Goal: Information Seeking & Learning: Learn about a topic

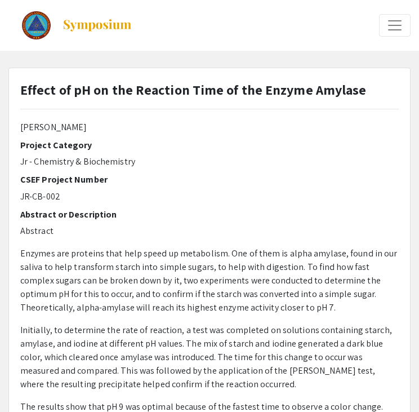
type input "0"
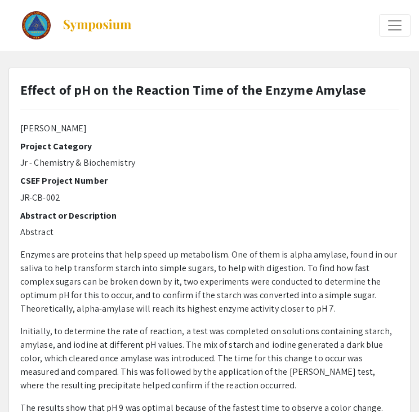
select select "custom"
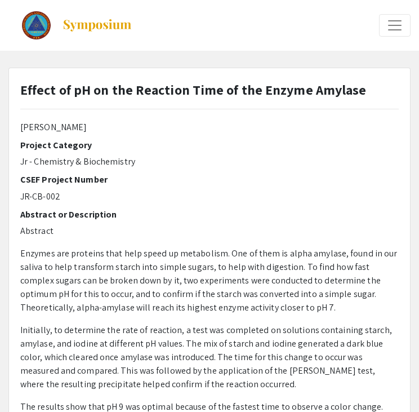
type input "1"
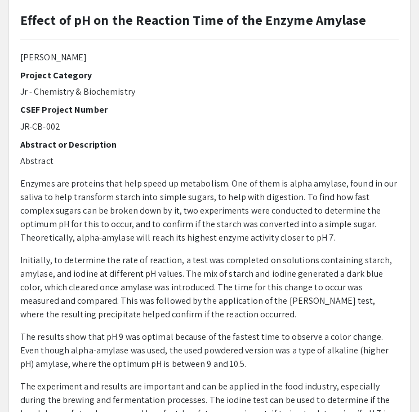
select select "auto"
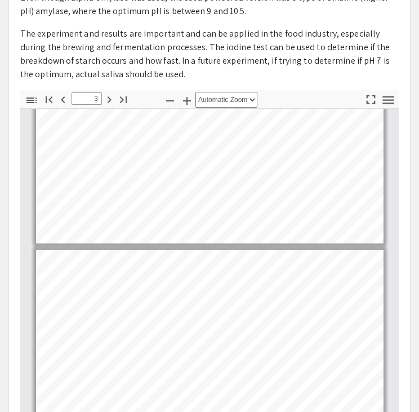
scroll to position [268, 0]
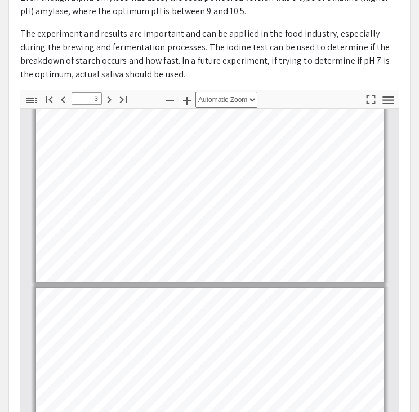
type input "2"
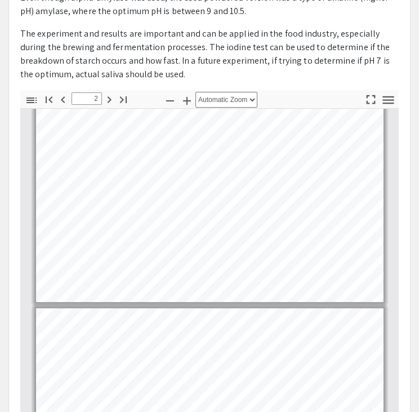
scroll to position [209, 0]
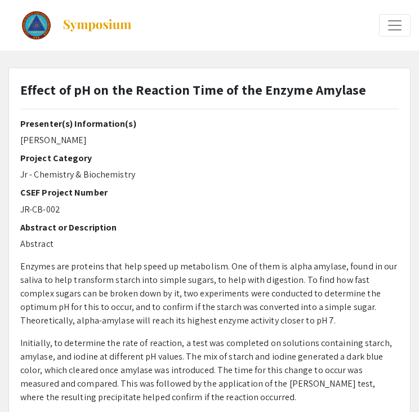
select select "custom"
type input "0"
select select "custom"
type input "1"
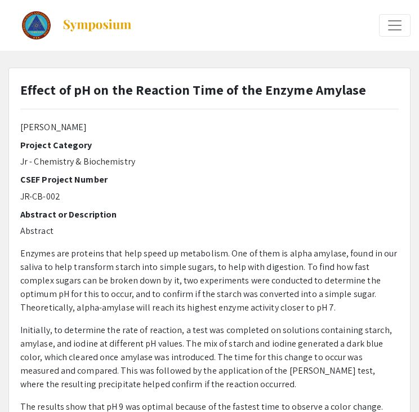
select select "auto"
